Goal: Information Seeking & Learning: Learn about a topic

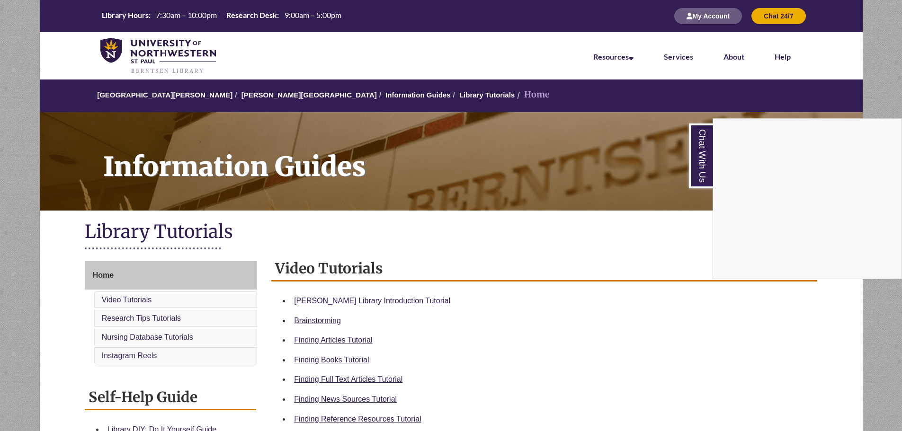
click at [351, 361] on div "Chat With Us" at bounding box center [451, 215] width 902 height 431
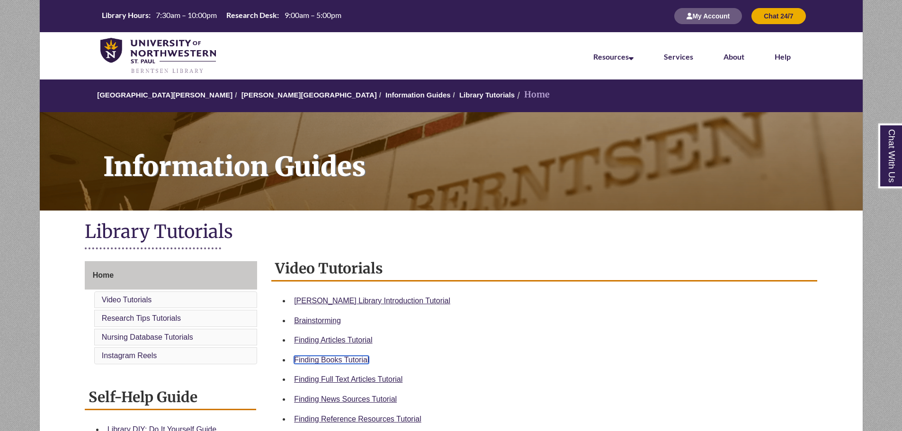
click at [359, 358] on link "Finding Books Tutorial" at bounding box center [331, 360] width 75 height 8
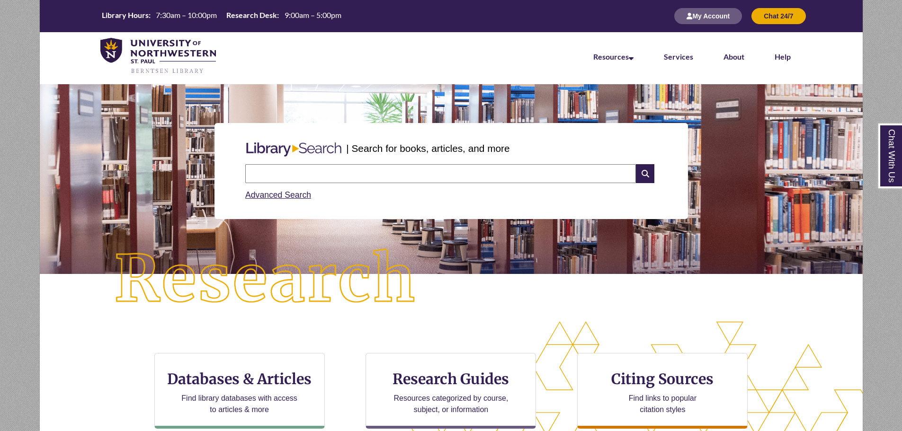
click at [391, 175] on input "text" at bounding box center [440, 173] width 391 height 19
type input "**********"
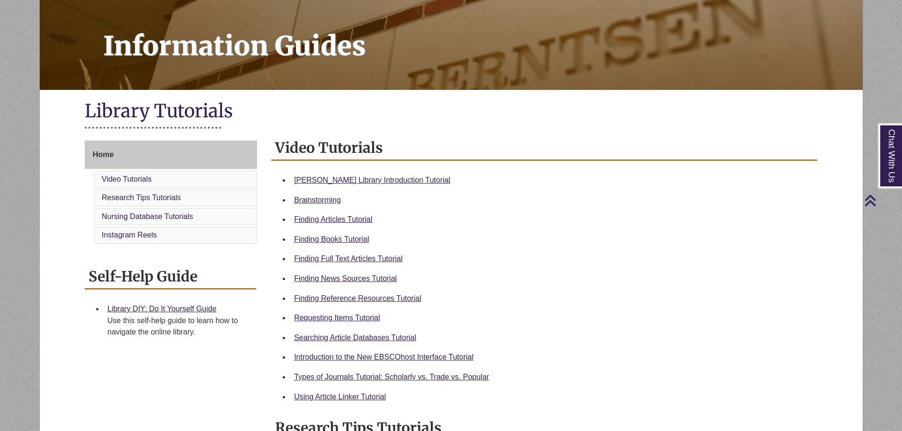
scroll to position [125, 0]
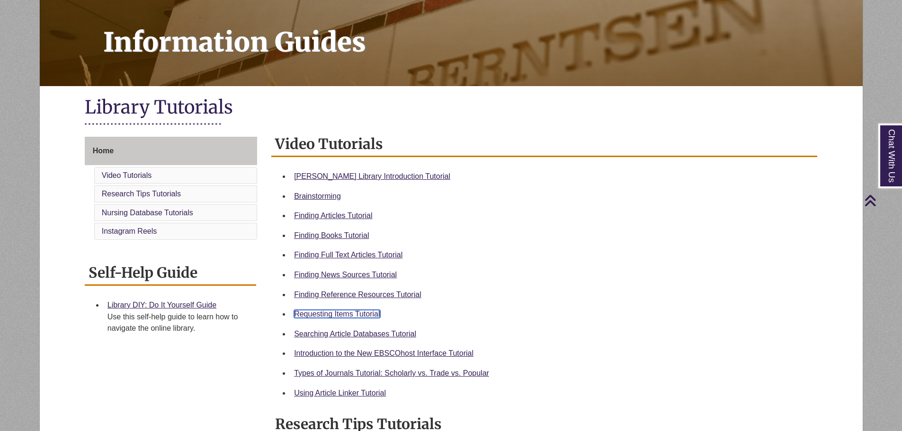
click at [354, 314] on link "Requesting Items Tutorial" at bounding box center [337, 314] width 86 height 8
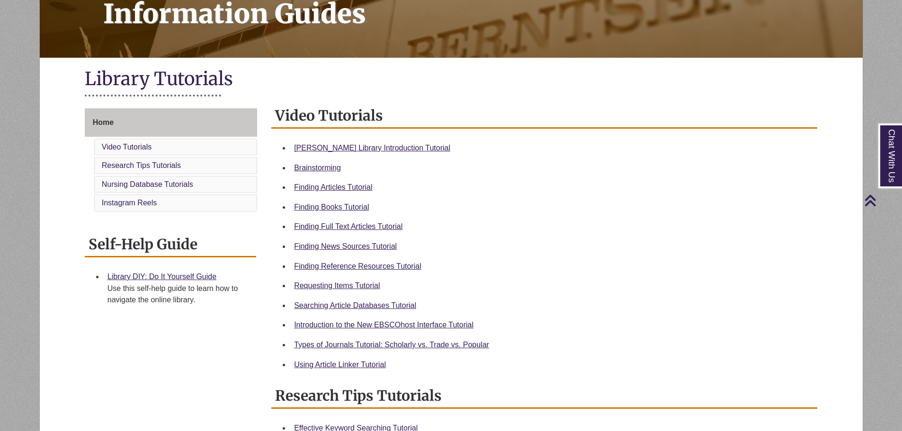
scroll to position [151, 0]
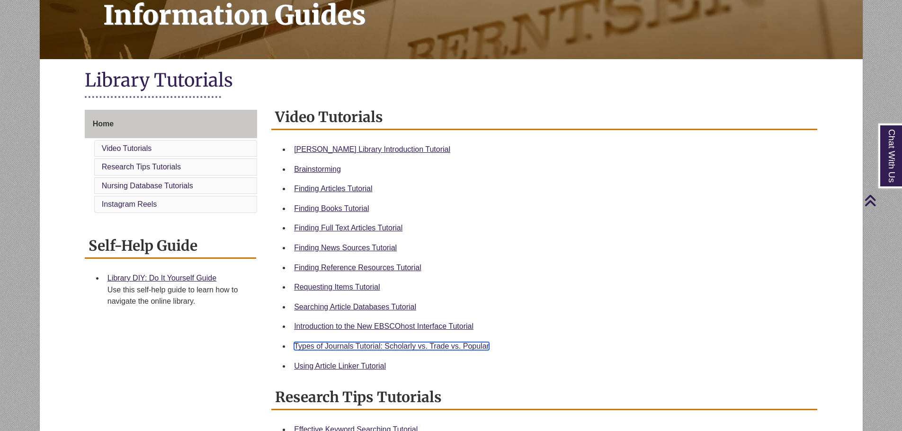
click at [466, 347] on link "Types of Journals Tutorial: Scholarly vs. Trade vs. Popular" at bounding box center [391, 346] width 195 height 8
